Goal: Information Seeking & Learning: Learn about a topic

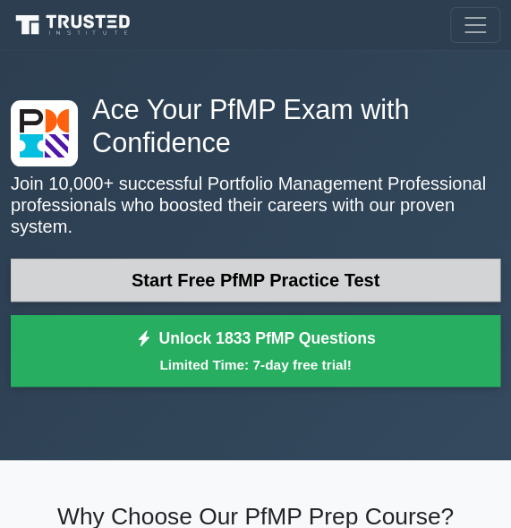
click at [167, 278] on link "Start Free PfMP Practice Test" at bounding box center [256, 280] width 490 height 43
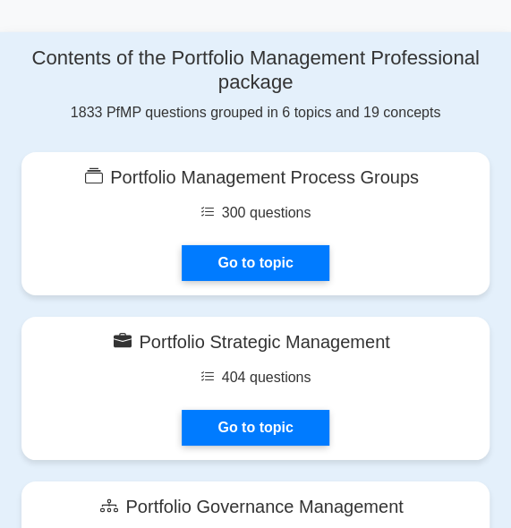
scroll to position [1187, 0]
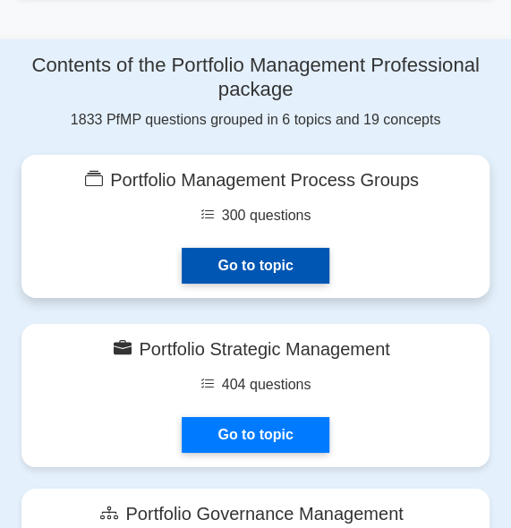
click at [264, 260] on link "Go to topic" at bounding box center [255, 266] width 147 height 36
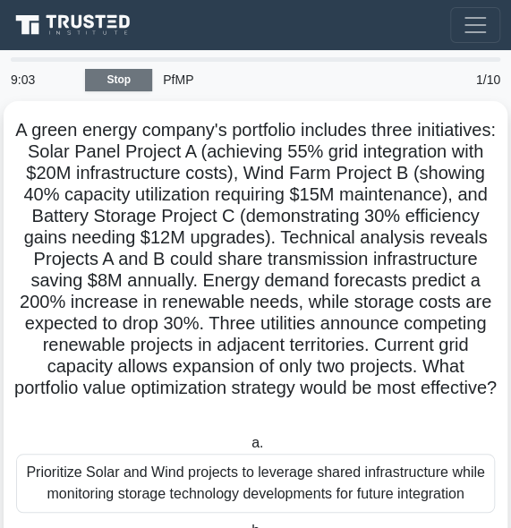
click at [107, 86] on link "Stop" at bounding box center [118, 80] width 67 height 22
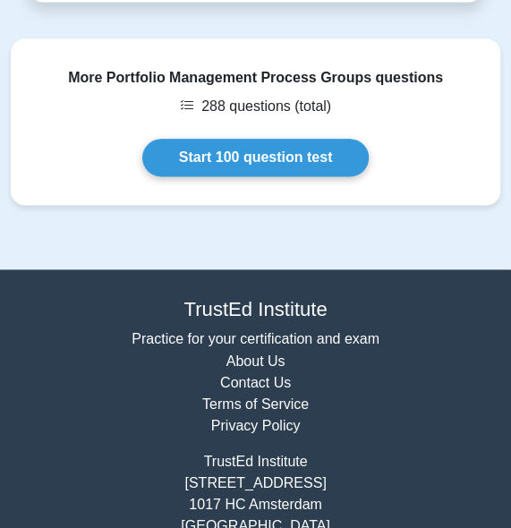
scroll to position [3477, 0]
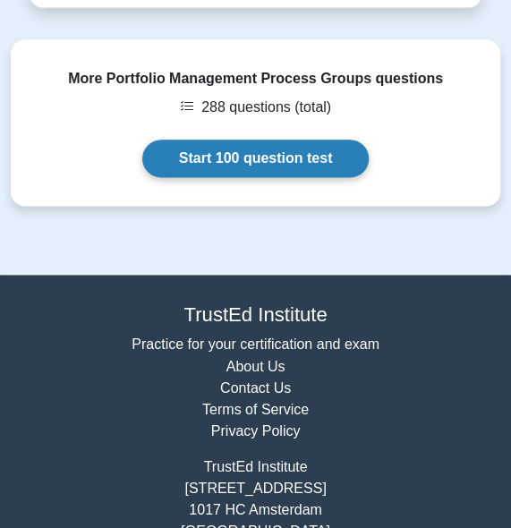
click at [216, 177] on link "Start 100 question test" at bounding box center [256, 159] width 228 height 38
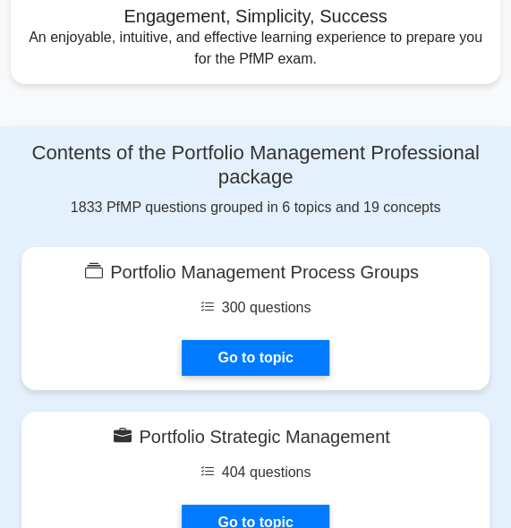
scroll to position [1187, 0]
